Goal: Task Accomplishment & Management: Use online tool/utility

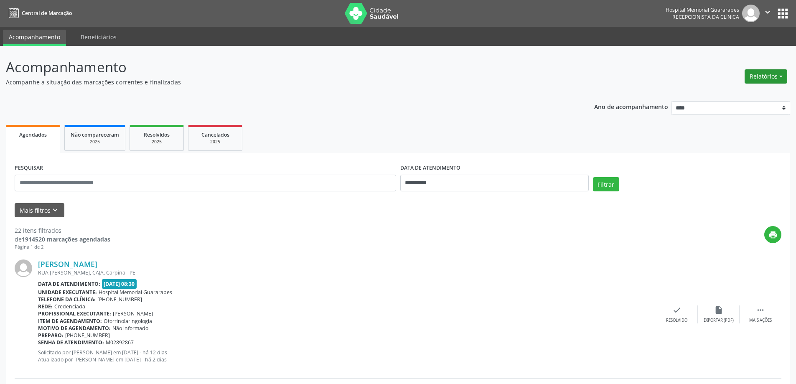
click at [775, 75] on button "Relatórios" at bounding box center [765, 76] width 43 height 14
click at [724, 94] on link "Agendamentos" at bounding box center [743, 95] width 90 height 12
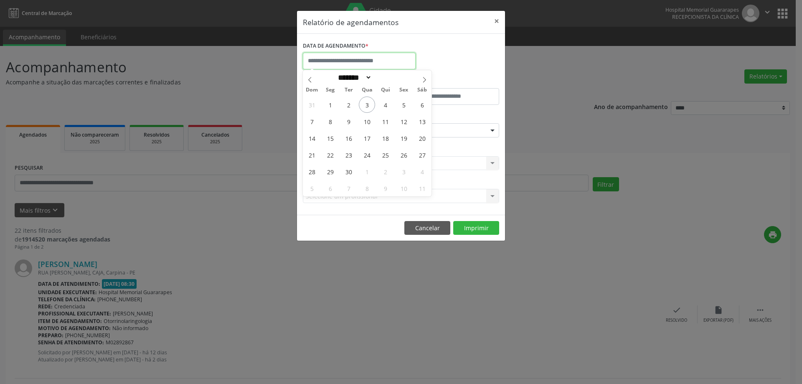
click at [378, 61] on input "text" at bounding box center [359, 61] width 113 height 17
click at [405, 119] on span "12" at bounding box center [404, 121] width 16 height 16
type input "**********"
click at [405, 119] on span "12" at bounding box center [404, 121] width 16 height 16
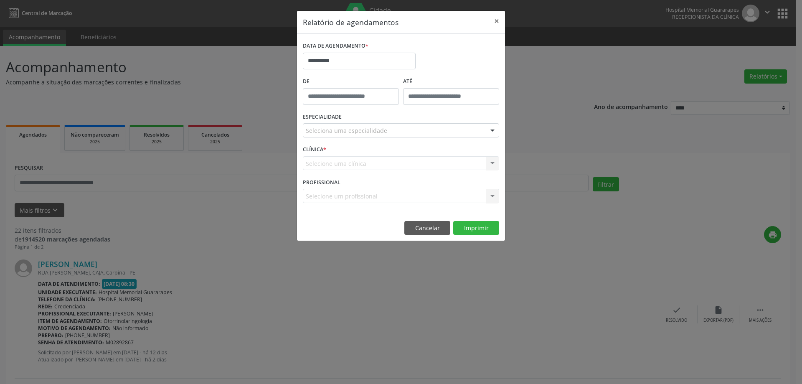
click at [434, 127] on div "Seleciona uma especialidade" at bounding box center [401, 130] width 196 height 14
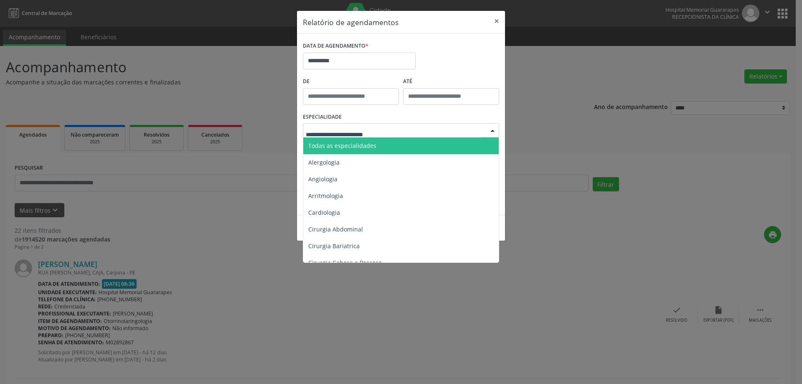
click at [419, 142] on span "Todas as especialidades" at bounding box center [401, 145] width 197 height 17
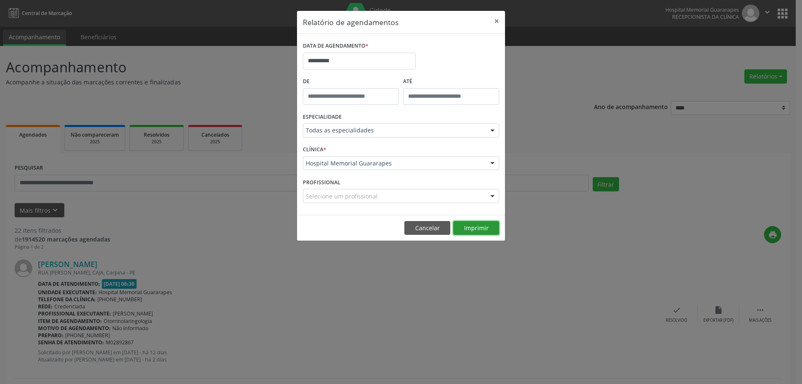
click at [485, 226] on button "Imprimir" at bounding box center [476, 228] width 46 height 14
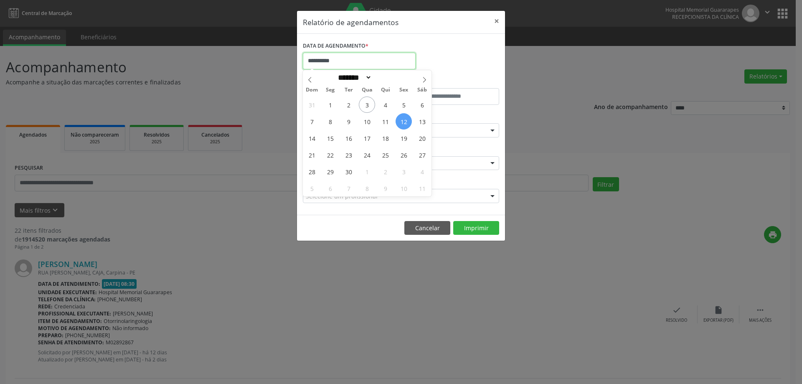
click at [320, 57] on input "**********" at bounding box center [359, 61] width 113 height 17
click at [382, 104] on span "4" at bounding box center [385, 104] width 16 height 16
type input "**********"
click at [382, 104] on span "4" at bounding box center [385, 104] width 16 height 16
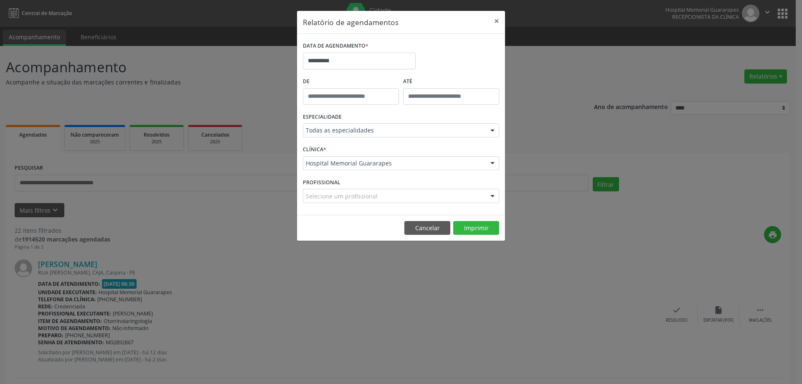
click at [381, 124] on div "Todas as especialidades" at bounding box center [401, 130] width 196 height 14
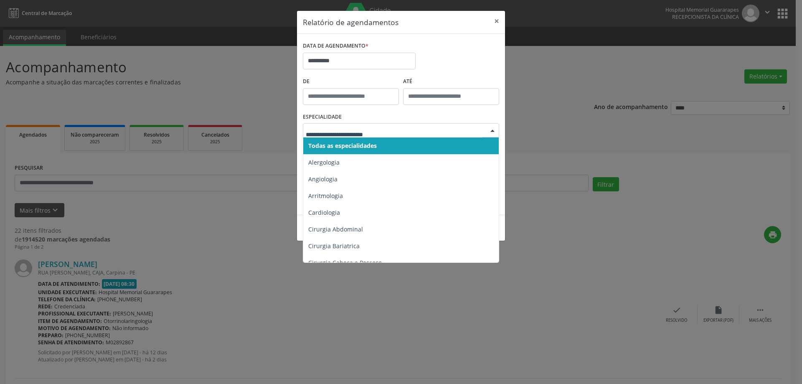
click at [381, 147] on span "Todas as especialidades" at bounding box center [401, 145] width 197 height 17
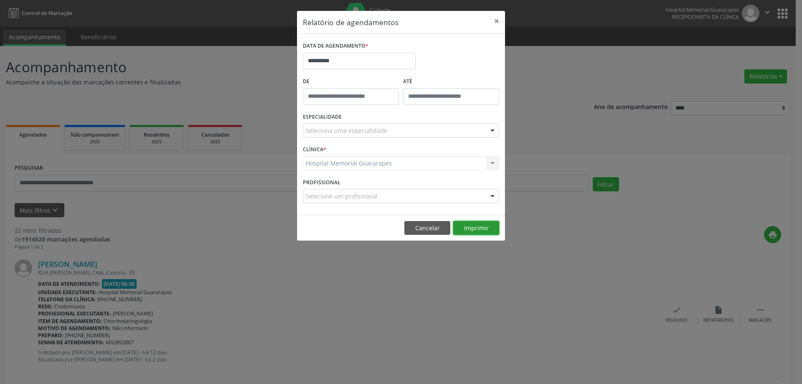
click at [482, 231] on button "Imprimir" at bounding box center [476, 228] width 46 height 14
